Goal: Information Seeking & Learning: Find specific fact

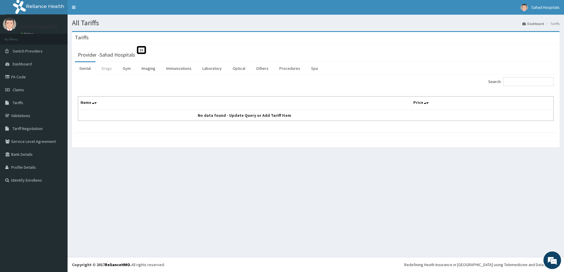
click at [105, 65] on link "Drugs" at bounding box center [107, 68] width 20 height 12
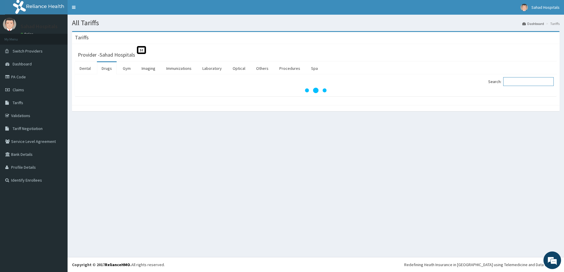
click at [517, 83] on input "Search:" at bounding box center [528, 81] width 51 height 9
paste input "[MEDICAL_DATA]"
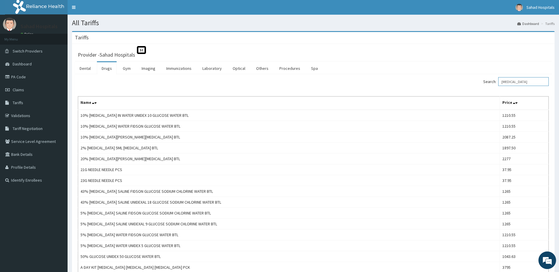
click at [517, 83] on input "[MEDICAL_DATA]" at bounding box center [523, 81] width 51 height 9
click at [505, 82] on input "[MEDICAL_DATA]" at bounding box center [523, 81] width 51 height 9
click at [512, 83] on input "[MEDICAL_DATA]" at bounding box center [523, 81] width 51 height 9
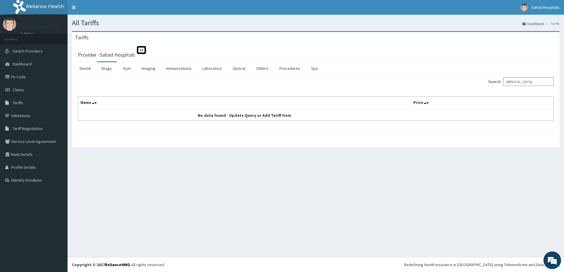
type input "[MEDICAL_DATA]"
drag, startPoint x: 536, startPoint y: 78, endPoint x: 456, endPoint y: 84, distance: 80.7
click at [456, 84] on div "Search: [MEDICAL_DATA]" at bounding box center [437, 82] width 234 height 10
drag, startPoint x: 548, startPoint y: 83, endPoint x: 472, endPoint y: 80, distance: 75.2
click at [503, 80] on input "[MEDICAL_DATA]" at bounding box center [528, 81] width 51 height 9
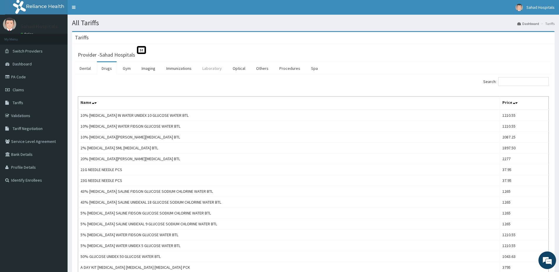
click at [210, 70] on link "Laboratory" at bounding box center [212, 68] width 29 height 12
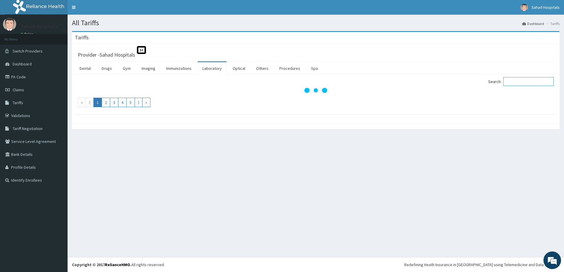
click at [513, 81] on input "Search:" at bounding box center [528, 81] width 51 height 9
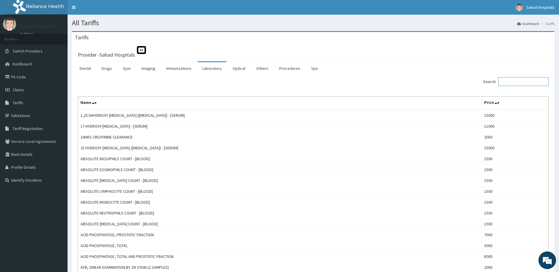
paste input "TROPONIN I"
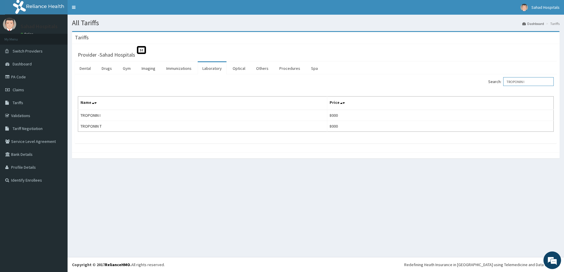
type input "TROPONIN I"
drag, startPoint x: 526, startPoint y: 81, endPoint x: 457, endPoint y: 78, distance: 69.4
click at [503, 78] on input "TROPONIN I" at bounding box center [528, 81] width 51 height 9
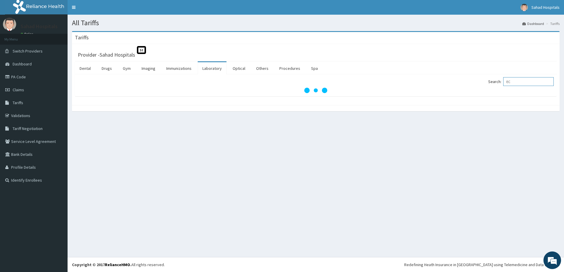
type input "E"
click at [141, 70] on link "Imaging" at bounding box center [148, 68] width 23 height 12
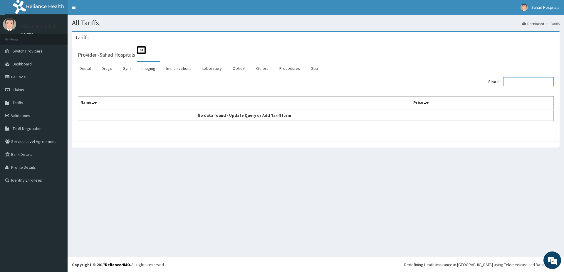
click at [514, 84] on input "Search:" at bounding box center [528, 81] width 51 height 9
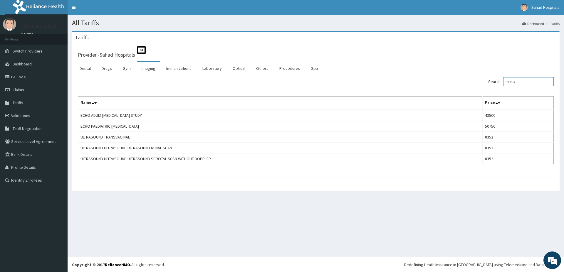
type input "ECHO"
click at [216, 73] on link "Laboratory" at bounding box center [212, 68] width 29 height 12
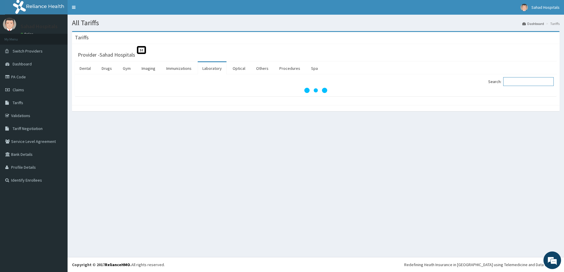
click at [528, 85] on input "Search:" at bounding box center [528, 81] width 51 height 9
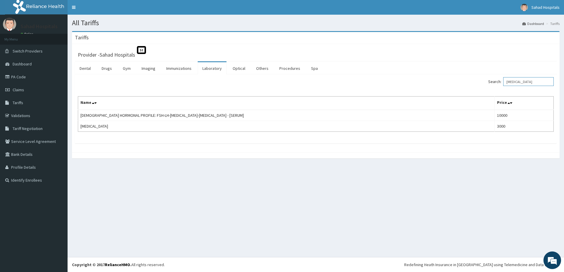
type input "[MEDICAL_DATA]"
drag, startPoint x: 538, startPoint y: 81, endPoint x: 488, endPoint y: 77, distance: 49.2
click at [503, 77] on input "[MEDICAL_DATA]" at bounding box center [528, 81] width 51 height 9
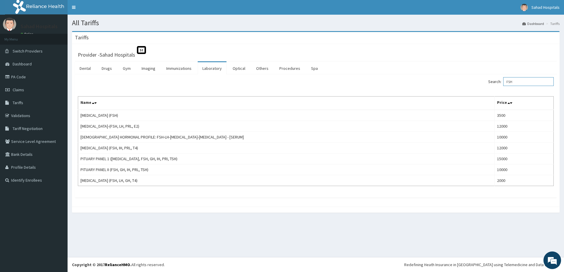
type input "FSH"
drag, startPoint x: 518, startPoint y: 80, endPoint x: 483, endPoint y: 86, distance: 35.4
click at [503, 86] on input "FSH" at bounding box center [528, 81] width 51 height 9
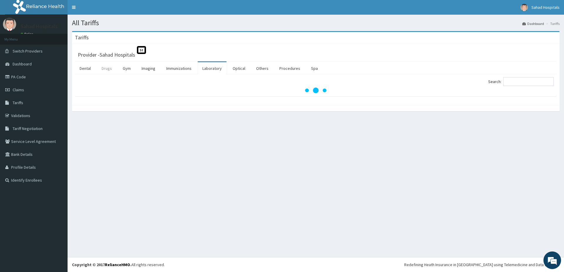
click at [111, 71] on link "Drugs" at bounding box center [107, 68] width 20 height 12
click at [510, 81] on input "Search:" at bounding box center [528, 81] width 51 height 9
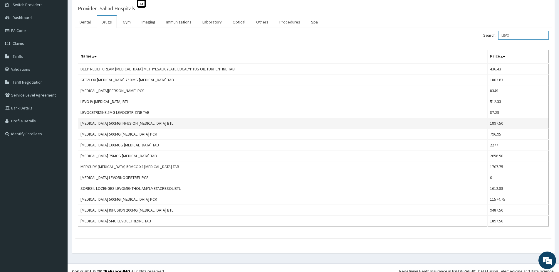
scroll to position [53, 0]
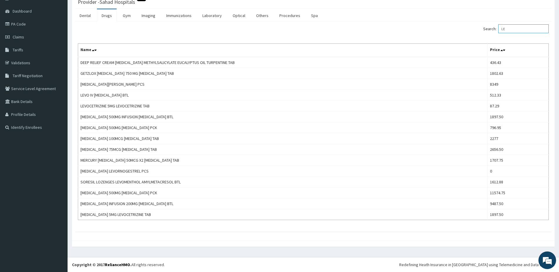
type input "L"
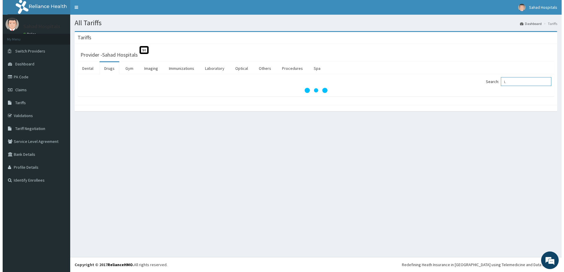
scroll to position [0, 0]
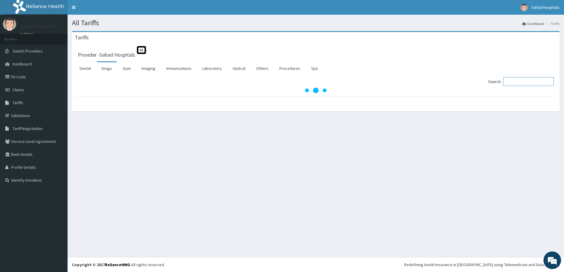
paste input "PROGESTERON"
type input "PROGESTERON"
click at [224, 71] on link "Laboratory" at bounding box center [212, 68] width 29 height 12
click at [514, 81] on input "Search:" at bounding box center [528, 81] width 51 height 9
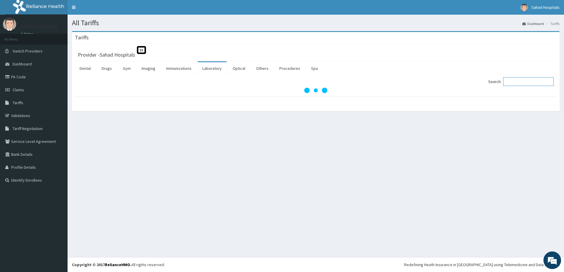
paste input "PROGESTERON"
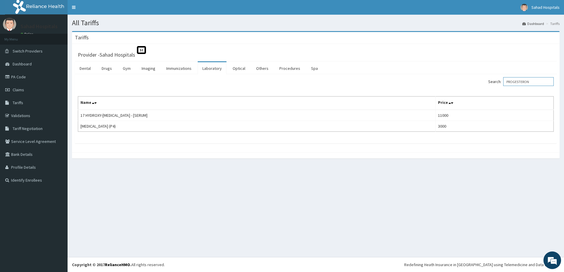
type input "PROGESTERON"
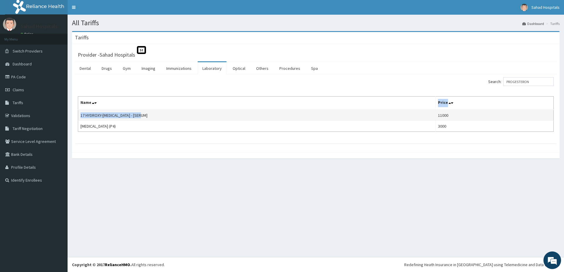
drag, startPoint x: 156, startPoint y: 110, endPoint x: 148, endPoint y: 118, distance: 11.0
click at [148, 118] on table "Name Price 17 HYDROXY-[MEDICAL_DATA] - [SERUM] 11000 [MEDICAL_DATA] (P4) 3000" at bounding box center [316, 114] width 476 height 36
click at [148, 118] on td "17 HYDROXY-[MEDICAL_DATA] - [SERUM]" at bounding box center [256, 115] width 357 height 11
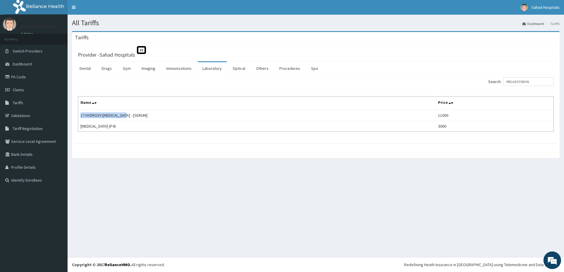
drag, startPoint x: 131, startPoint y: 115, endPoint x: 72, endPoint y: 112, distance: 58.9
click at [72, 112] on div "Provider - Sahad Hospitals St Dental Drugs Gym Imaging Immunizations Laboratory…" at bounding box center [316, 98] width 488 height 108
copy td "17 HYDROXY-[MEDICAL_DATA]"
